Goal: Complete application form

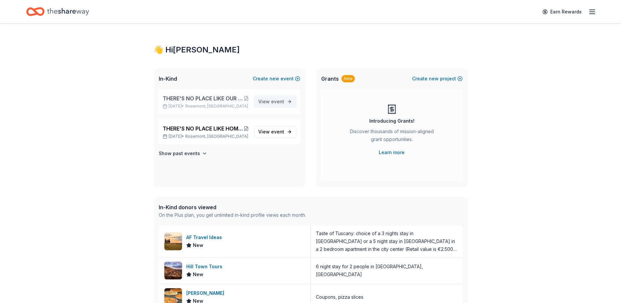
click at [262, 101] on span "View event" at bounding box center [271, 102] width 26 height 8
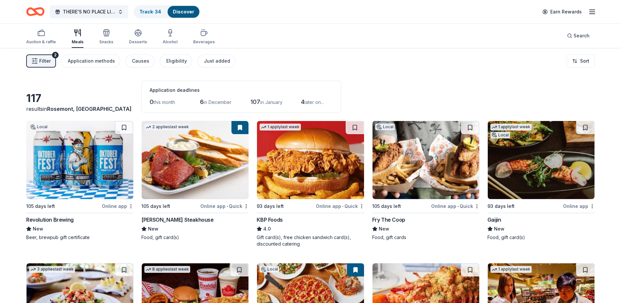
click at [179, 185] on img at bounding box center [195, 160] width 107 height 78
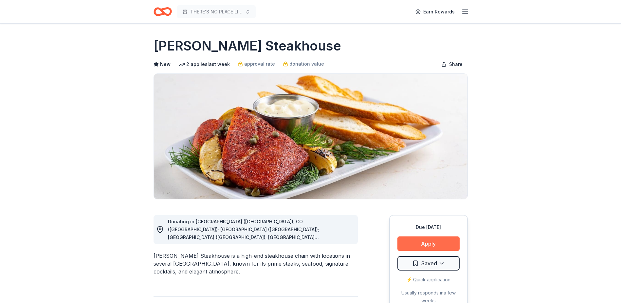
click at [447, 243] on button "Apply" at bounding box center [428, 243] width 62 height 14
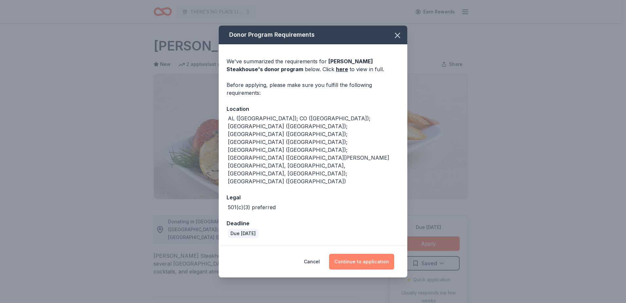
click at [360, 253] on button "Continue to application" at bounding box center [361, 261] width 65 height 16
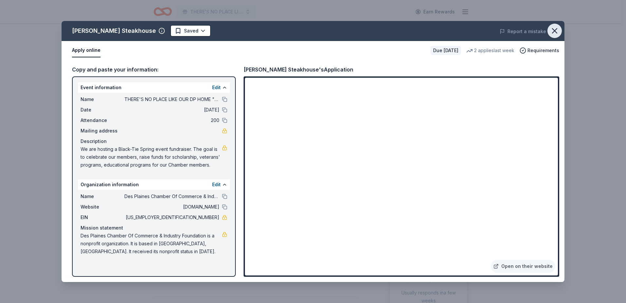
click at [553, 32] on icon "button" at bounding box center [554, 30] width 5 height 5
